Goal: Task Accomplishment & Management: Manage account settings

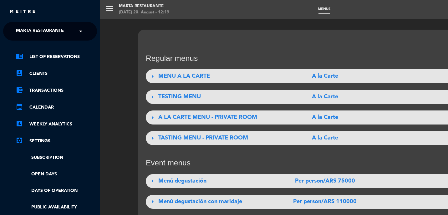
click at [41, 103] on ul "chrome_reader_mode List of Reservations account_box Clients account_balance_wal…" at bounding box center [50, 157] width 94 height 208
click at [41, 107] on link "calendar_month Calendar" at bounding box center [56, 108] width 81 height 8
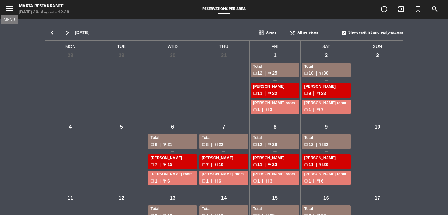
click at [8, 6] on icon "menu" at bounding box center [9, 8] width 9 height 9
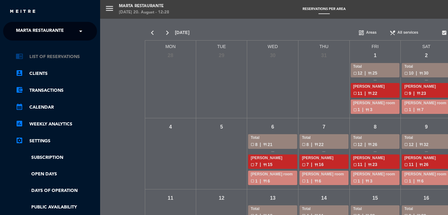
click at [68, 57] on link "chrome_reader_mode List of Reservations" at bounding box center [56, 57] width 81 height 8
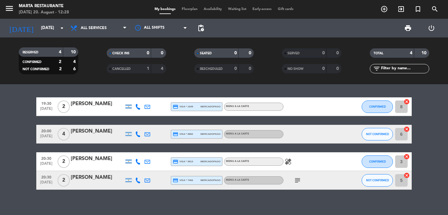
scroll to position [6, 0]
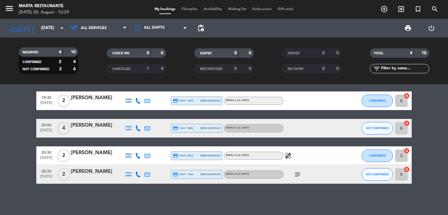
click at [298, 174] on icon "subject" at bounding box center [298, 175] width 8 height 8
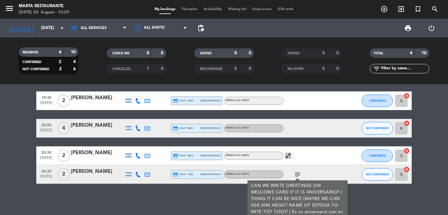
scroll to position [15, 0]
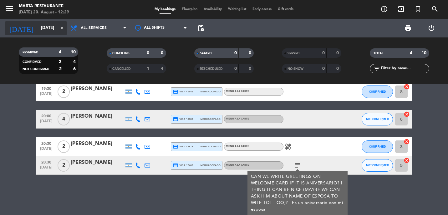
click at [38, 28] on input "[DATE]" at bounding box center [65, 28] width 55 height 11
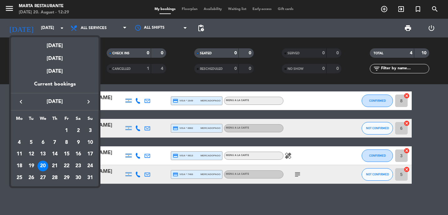
click at [55, 165] on div "21" at bounding box center [54, 166] width 11 height 11
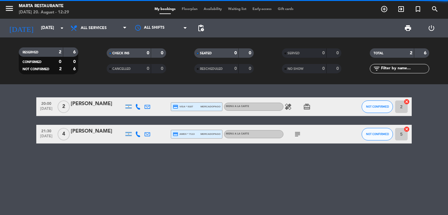
scroll to position [0, 0]
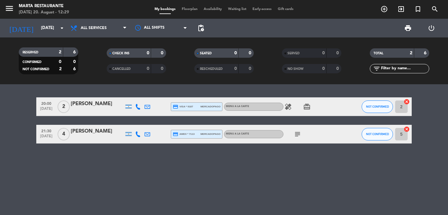
click at [295, 133] on icon "subject" at bounding box center [298, 135] width 8 height 8
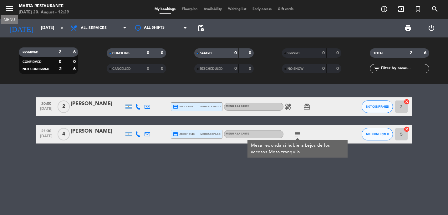
click at [11, 10] on icon "menu" at bounding box center [9, 8] width 9 height 9
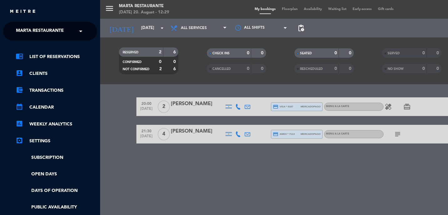
click at [136, 29] on div "menu [PERSON_NAME] Restaurante [DATE] 20. August - 12:29 My bookings Floorplan …" at bounding box center [324, 107] width 448 height 215
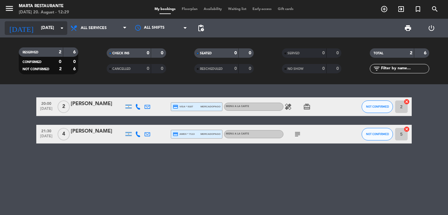
click at [38, 28] on input "[DATE]" at bounding box center [65, 28] width 55 height 11
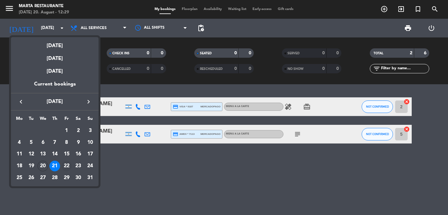
click at [65, 165] on div "22" at bounding box center [66, 166] width 11 height 11
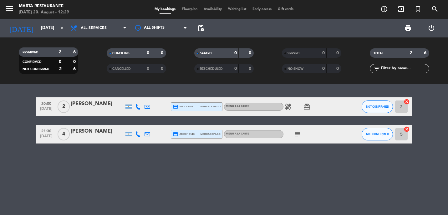
type input "[DATE]"
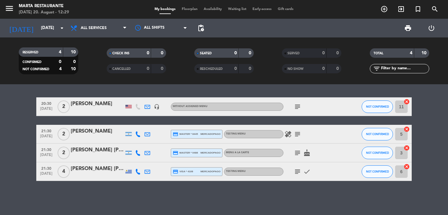
click at [292, 149] on div "subject cake" at bounding box center [311, 153] width 56 height 18
click at [297, 152] on icon "subject" at bounding box center [298, 154] width 8 height 8
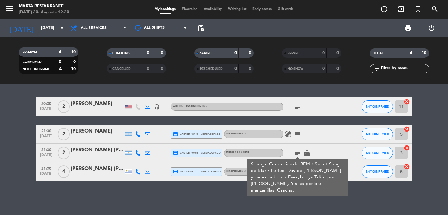
click at [299, 134] on icon "subject" at bounding box center [298, 135] width 8 height 8
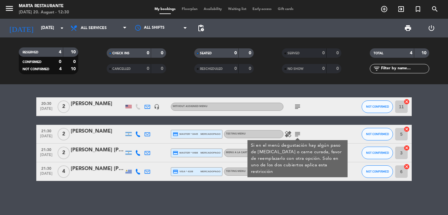
click at [299, 134] on icon "subject" at bounding box center [298, 135] width 8 height 8
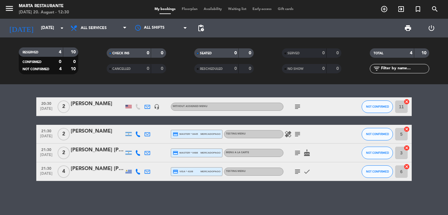
click at [299, 108] on icon "subject" at bounding box center [298, 107] width 8 height 8
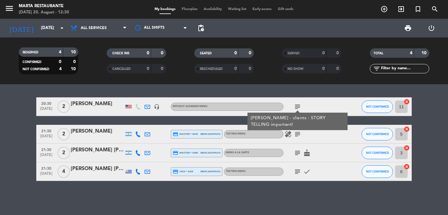
click at [298, 133] on icon "subject" at bounding box center [298, 135] width 8 height 8
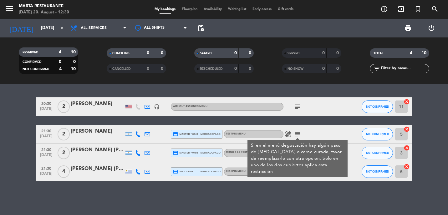
click at [297, 187] on div "20:30 [DATE] 2 [PERSON_NAME] headset_mic Without assigned menu subject NOT CONF…" at bounding box center [224, 149] width 448 height 131
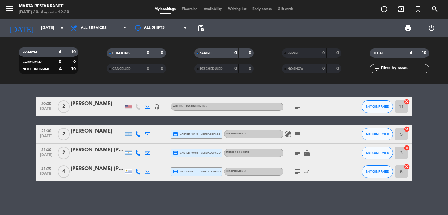
click at [294, 154] on icon "subject" at bounding box center [298, 154] width 8 height 8
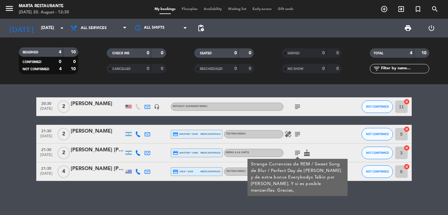
click at [293, 191] on div "20:30 [DATE] 2 [PERSON_NAME] headset_mic Without assigned menu subject NOT CONF…" at bounding box center [224, 149] width 448 height 131
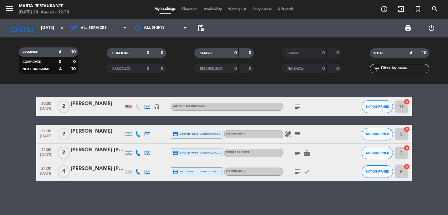
click at [297, 170] on icon "subject" at bounding box center [298, 172] width 8 height 8
